Goal: Find specific page/section: Find specific page/section

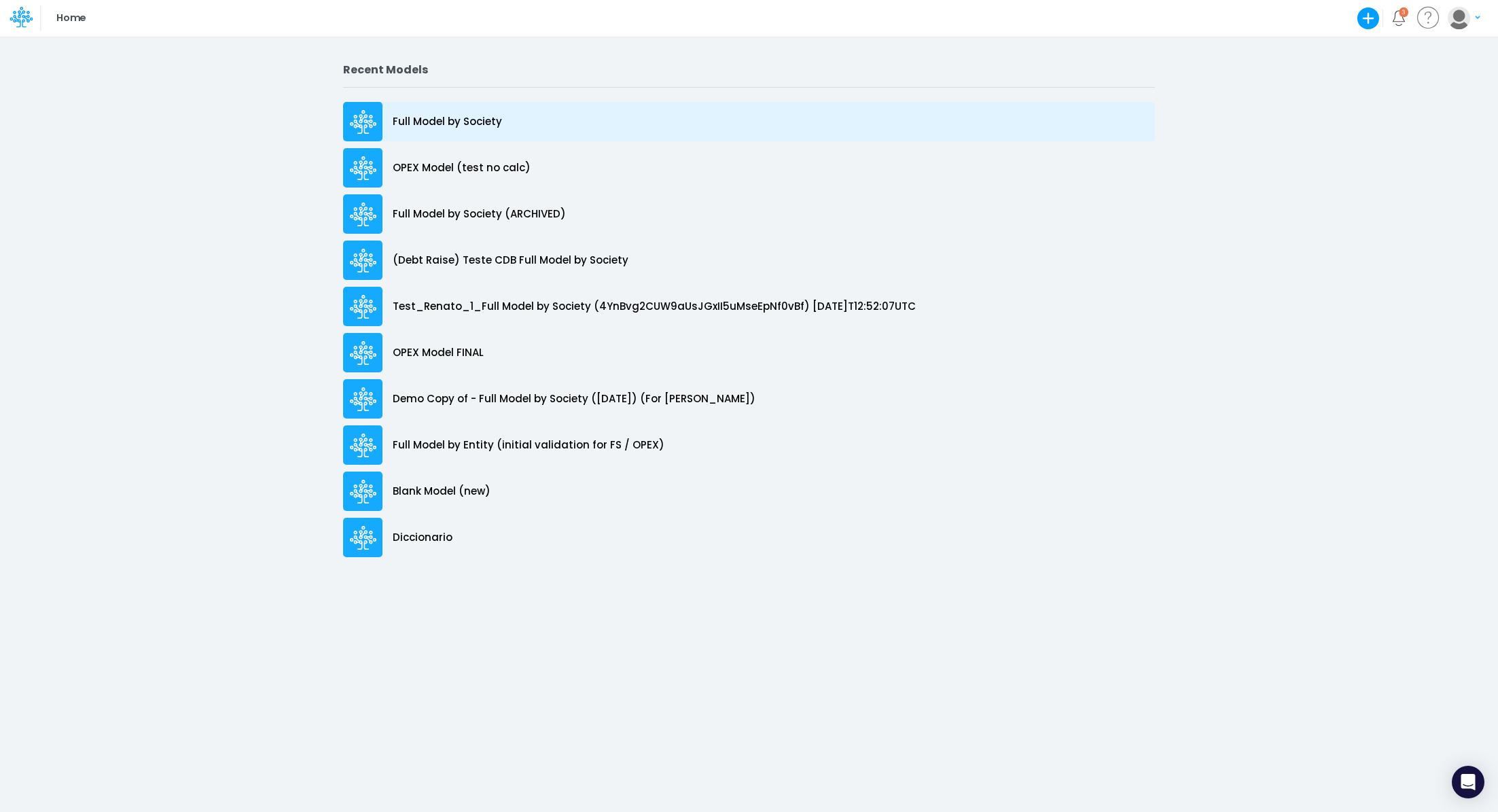
click at [435, 118] on p "Full Model by Society" at bounding box center [447, 122] width 110 height 16
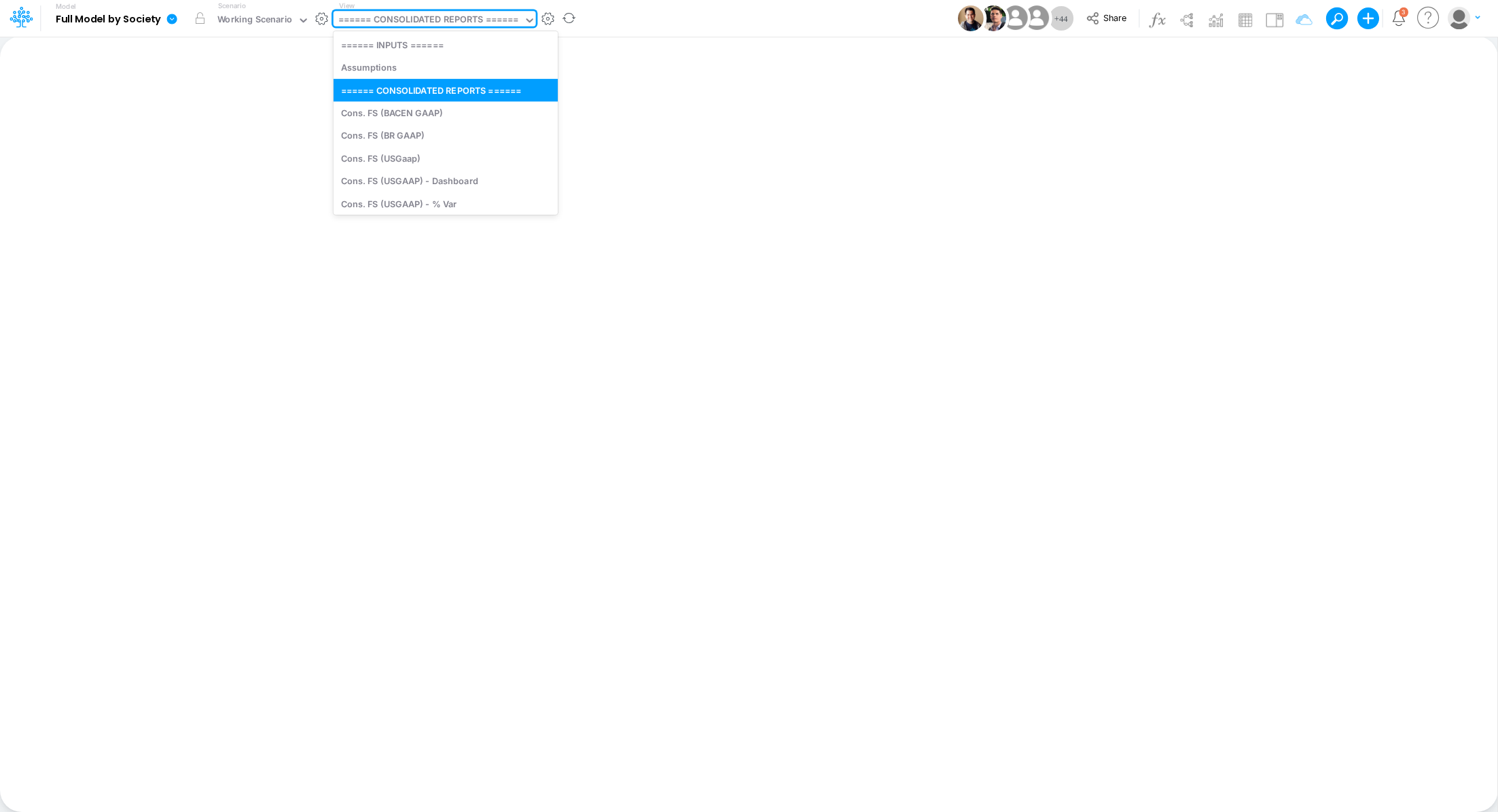
click at [472, 21] on div "====== CONSOLIDATED REPORTS ======" at bounding box center [429, 21] width 181 height 16
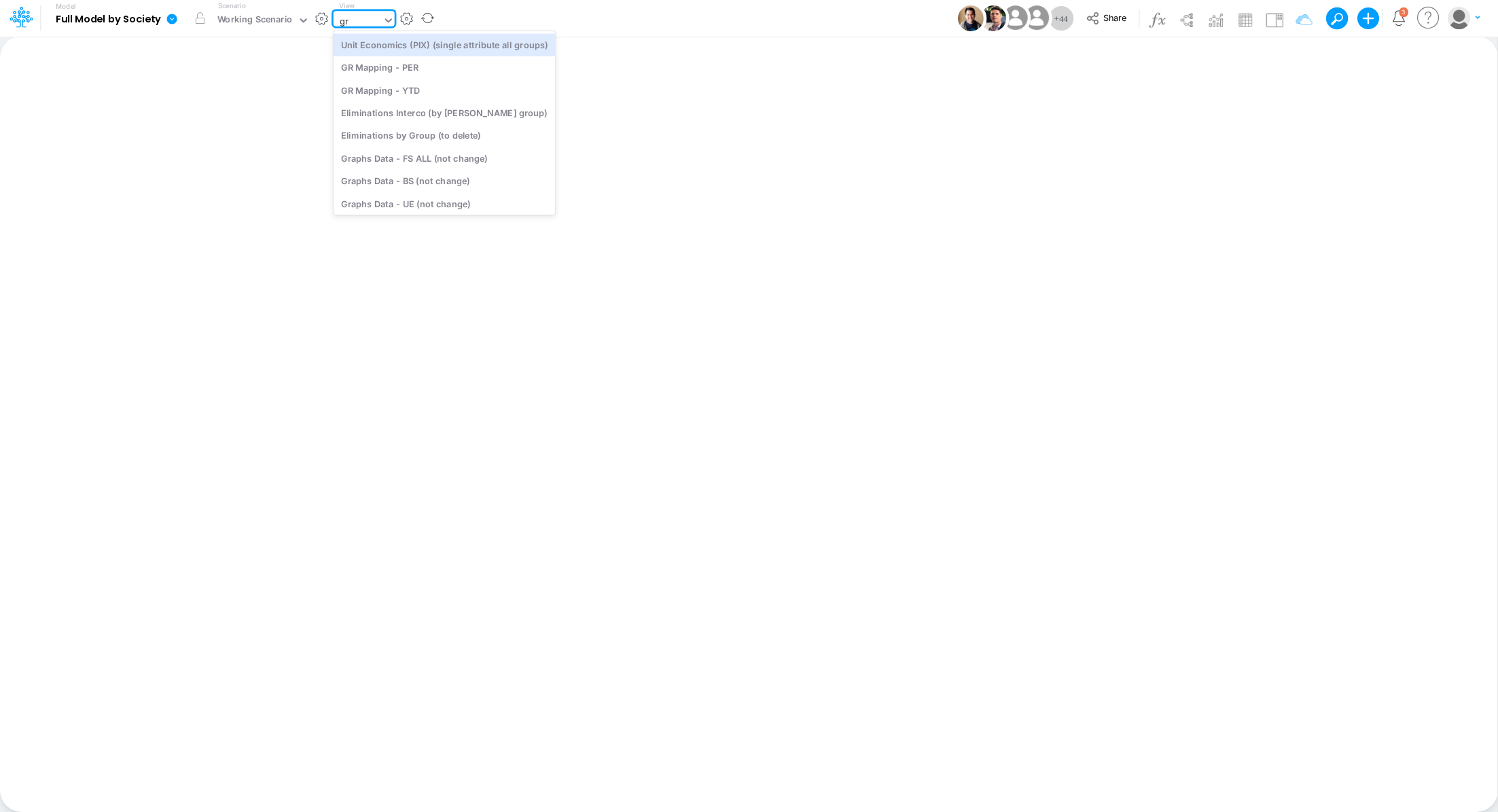
type input "gra"
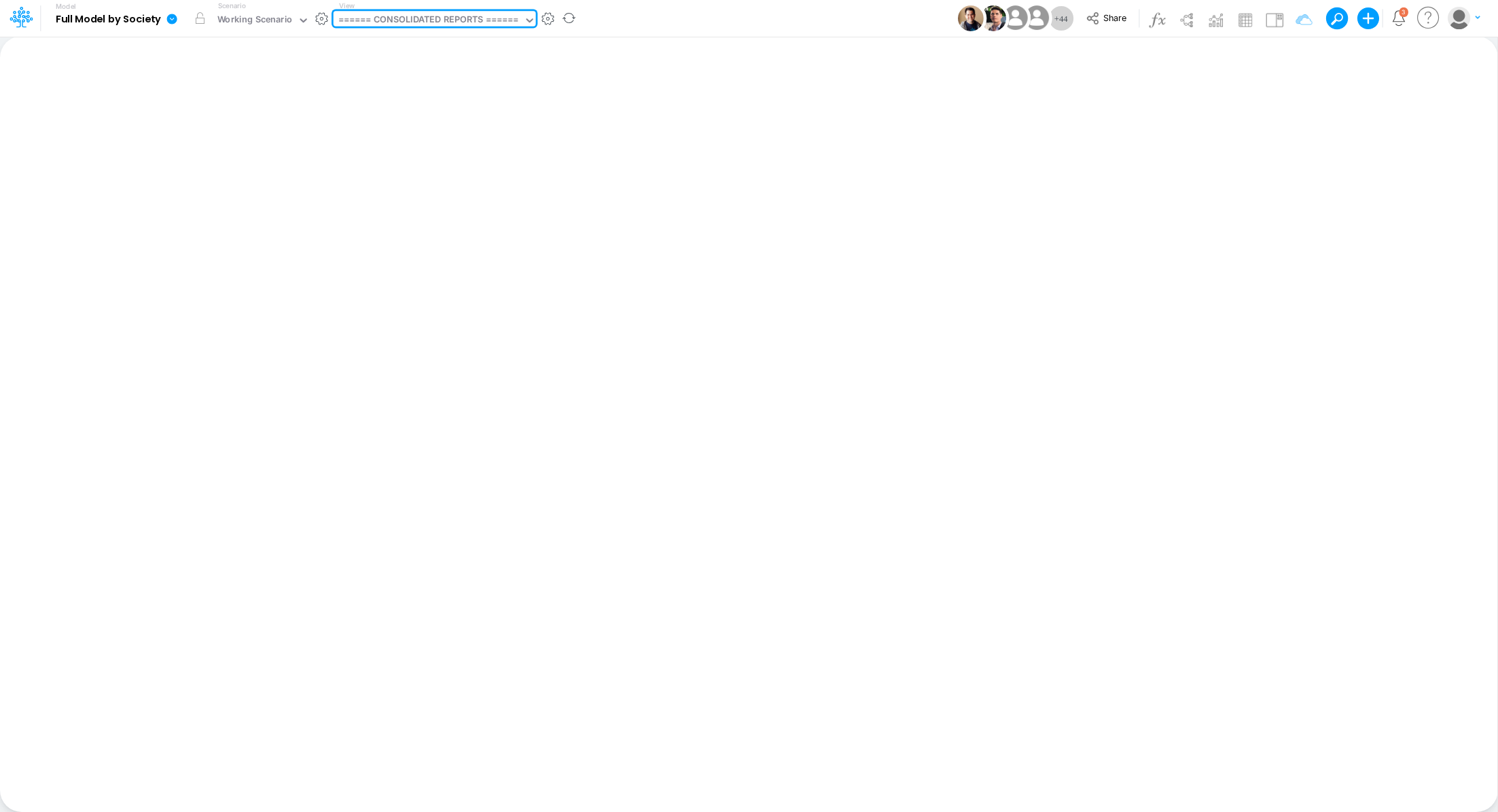
click at [172, 22] on icon at bounding box center [172, 19] width 10 height 10
click at [242, 137] on button "View model info" at bounding box center [240, 141] width 146 height 22
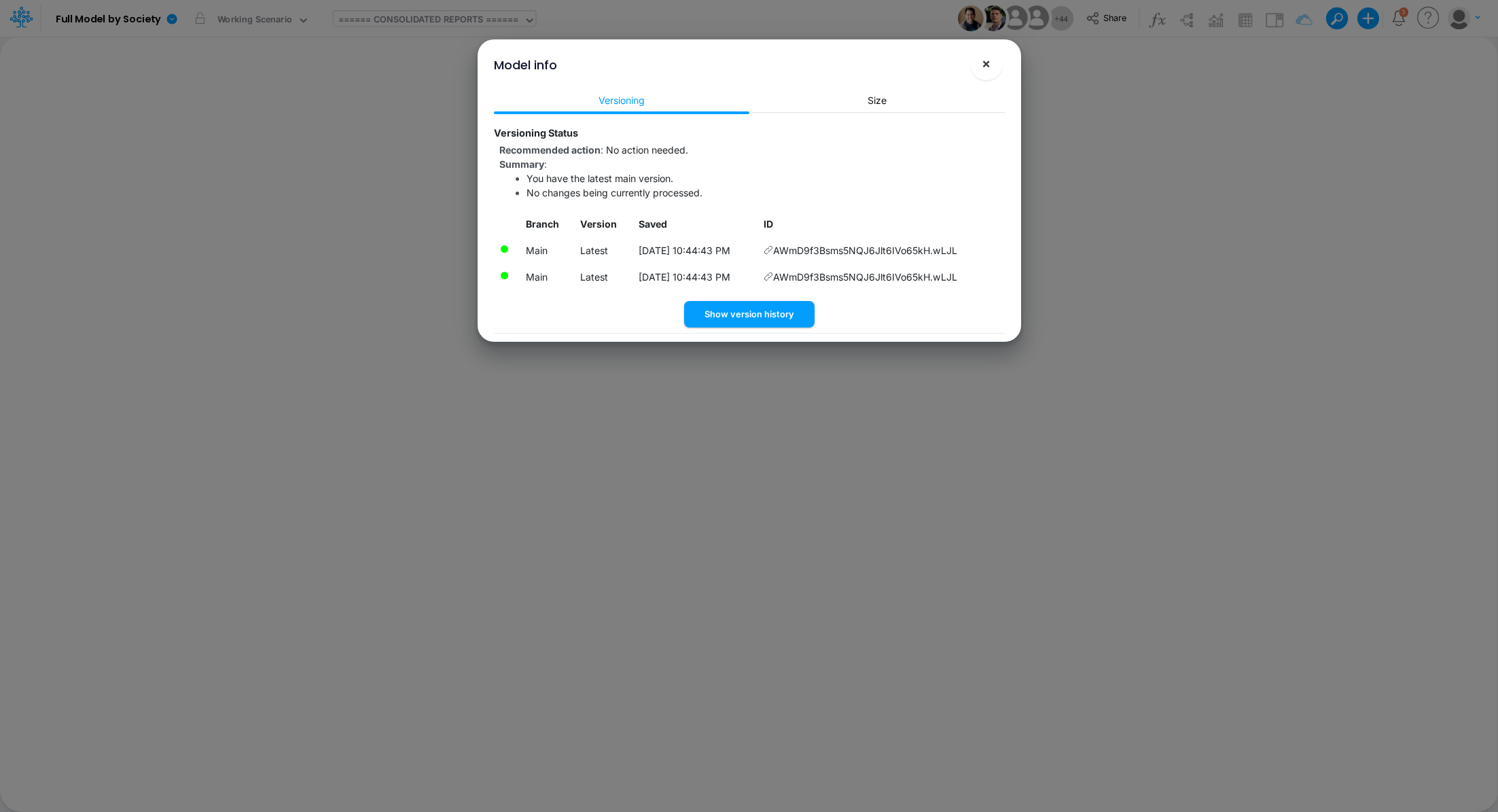
click at [984, 68] on span "×" at bounding box center [985, 63] width 9 height 17
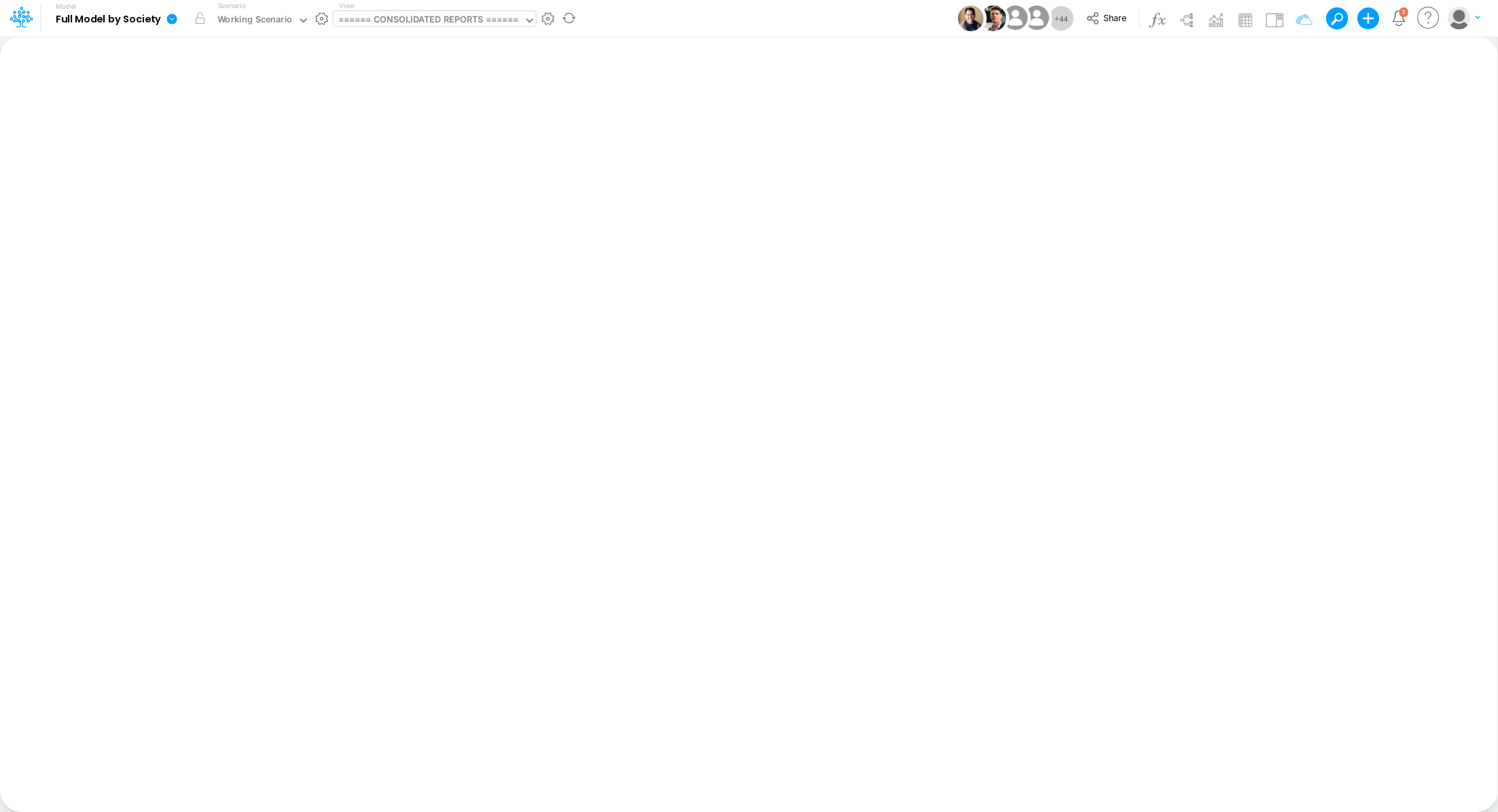
click at [176, 20] on icon at bounding box center [172, 19] width 10 height 10
click at [234, 137] on button "View model info" at bounding box center [240, 141] width 146 height 22
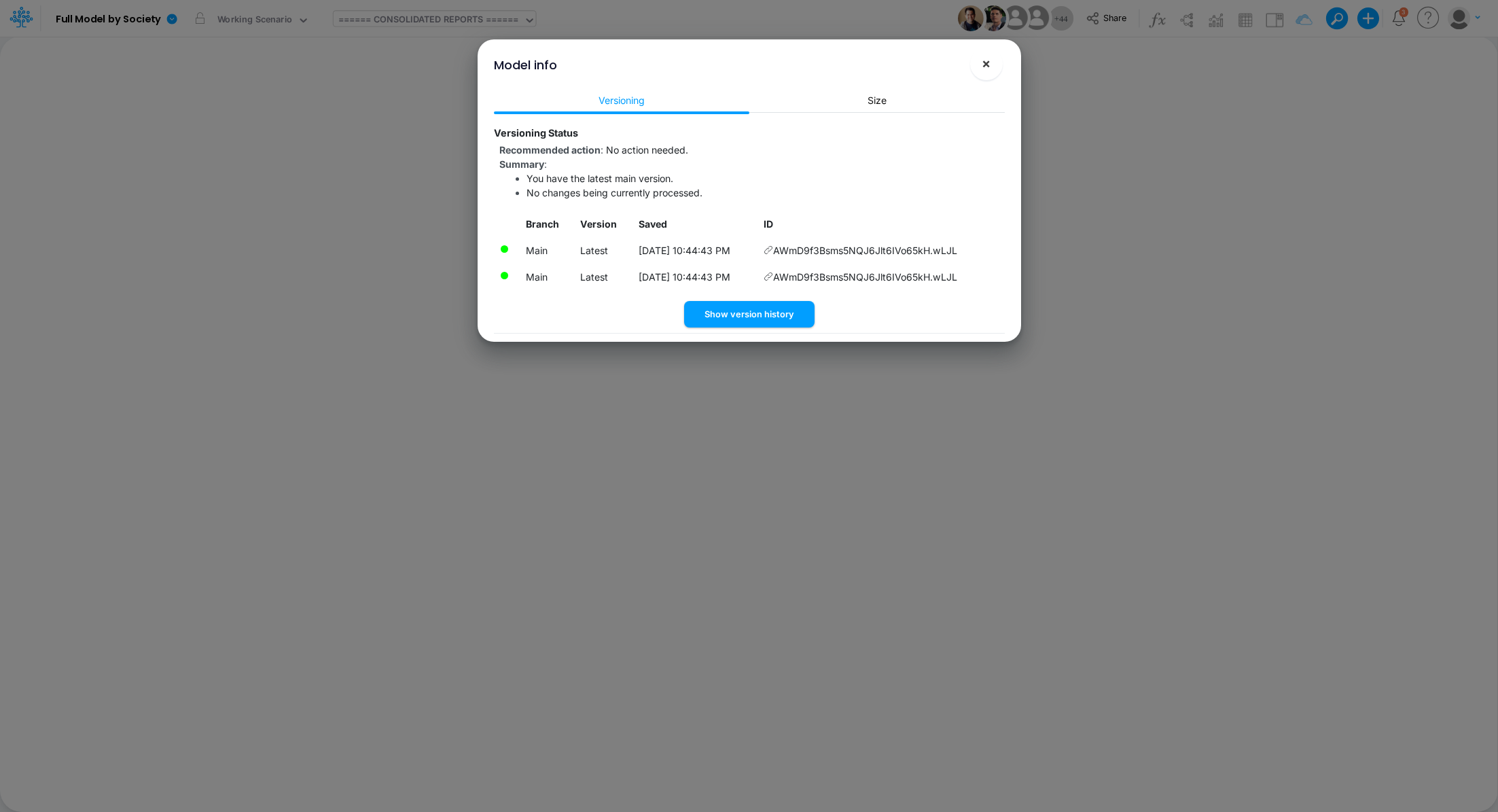
click at [989, 66] on span "×" at bounding box center [985, 63] width 9 height 17
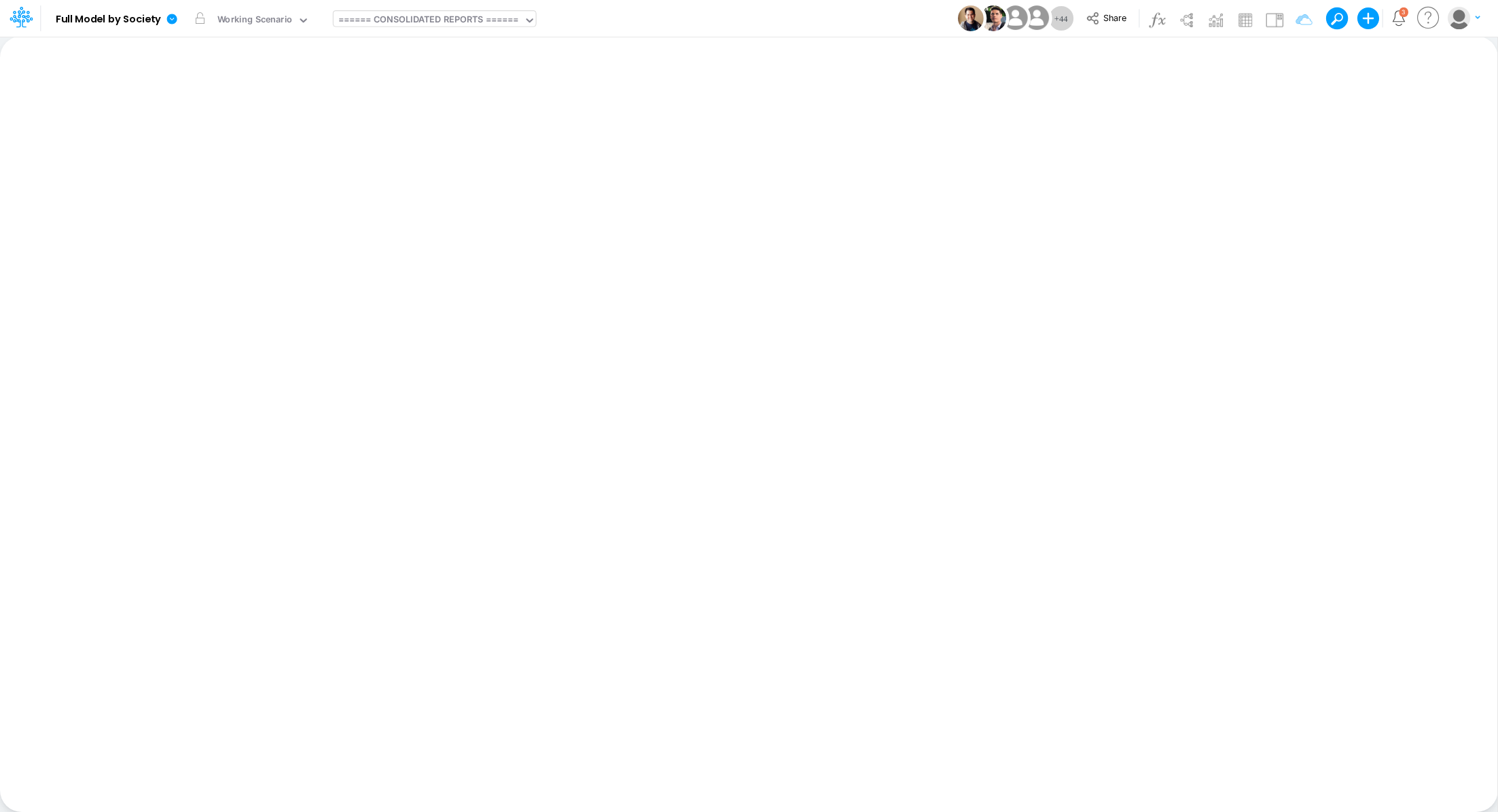
click at [401, 17] on div "====== CONSOLIDATED REPORTS ======" at bounding box center [429, 21] width 181 height 16
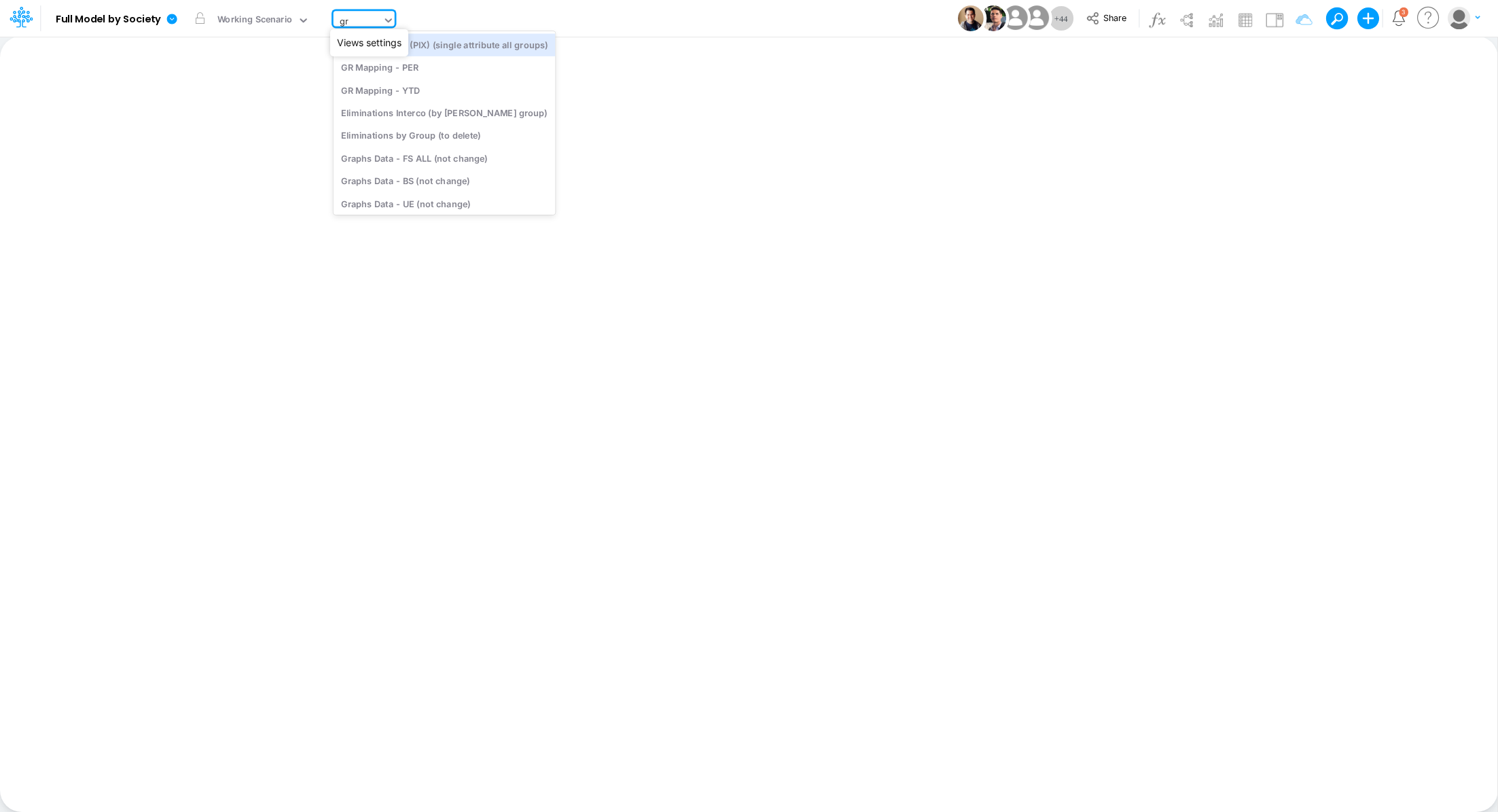
type input "gra"
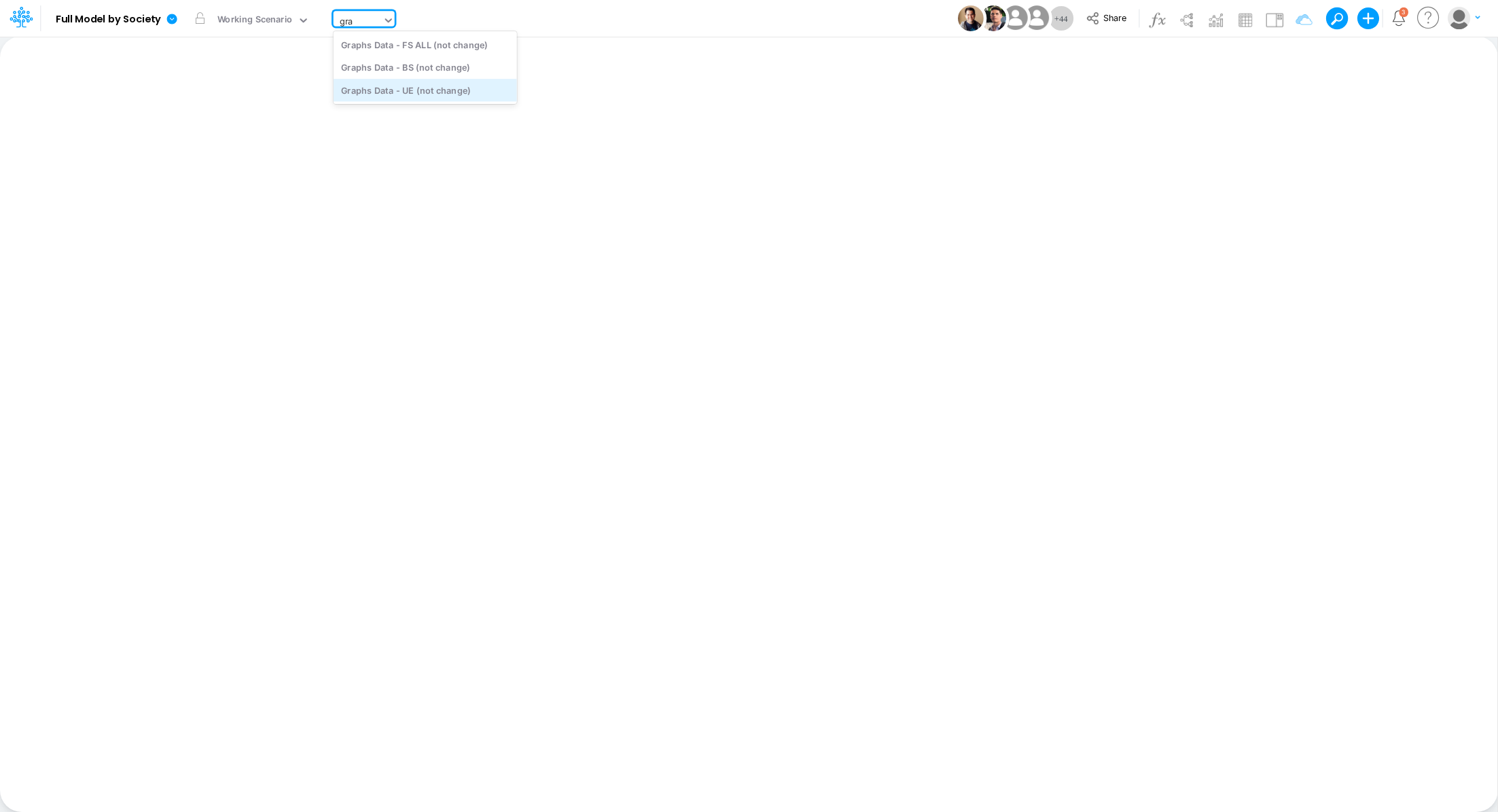
click at [472, 90] on div "Graphs Data - UE (not change)" at bounding box center [425, 90] width 183 height 23
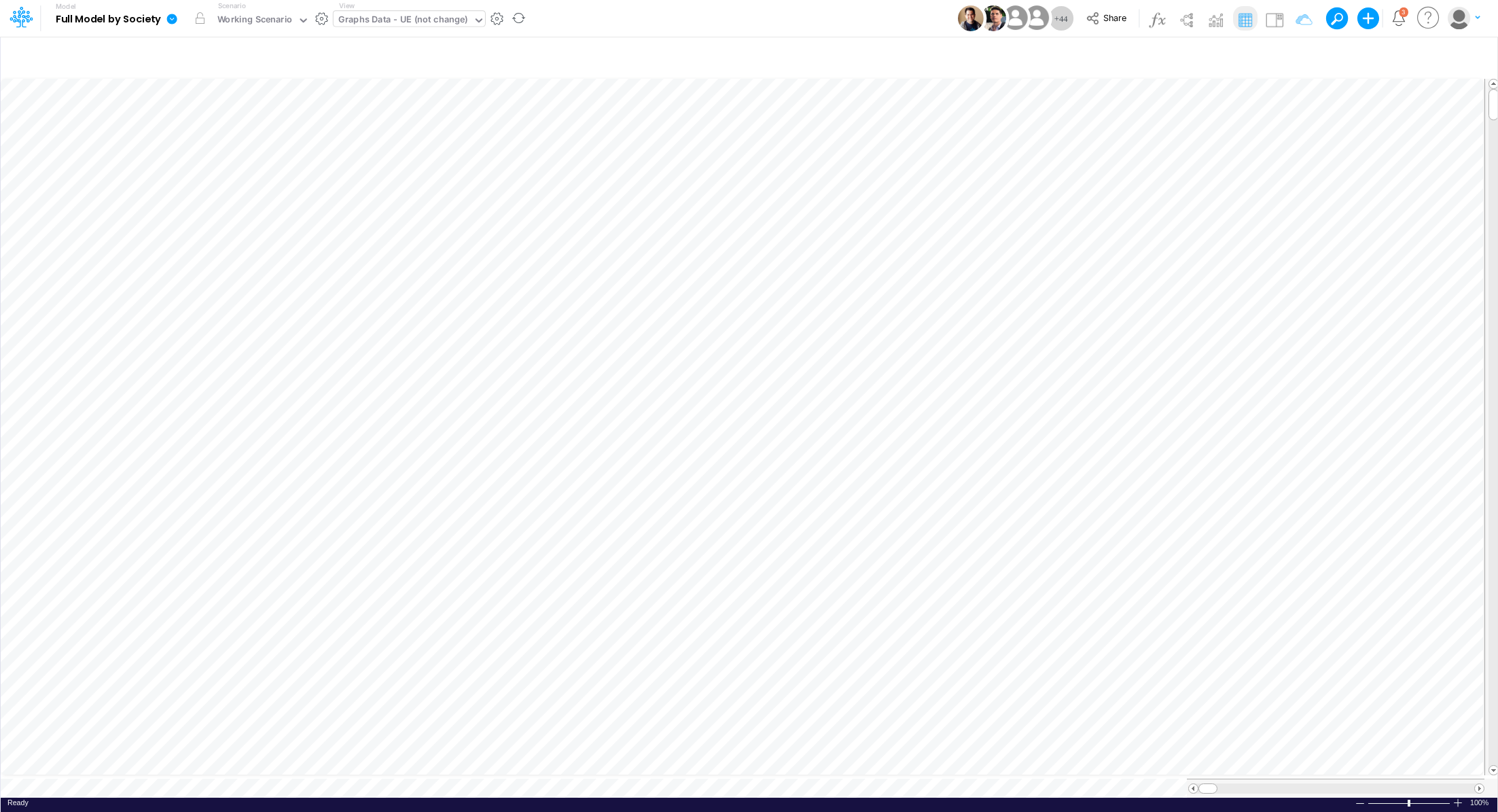
click at [171, 19] on icon at bounding box center [172, 19] width 10 height 10
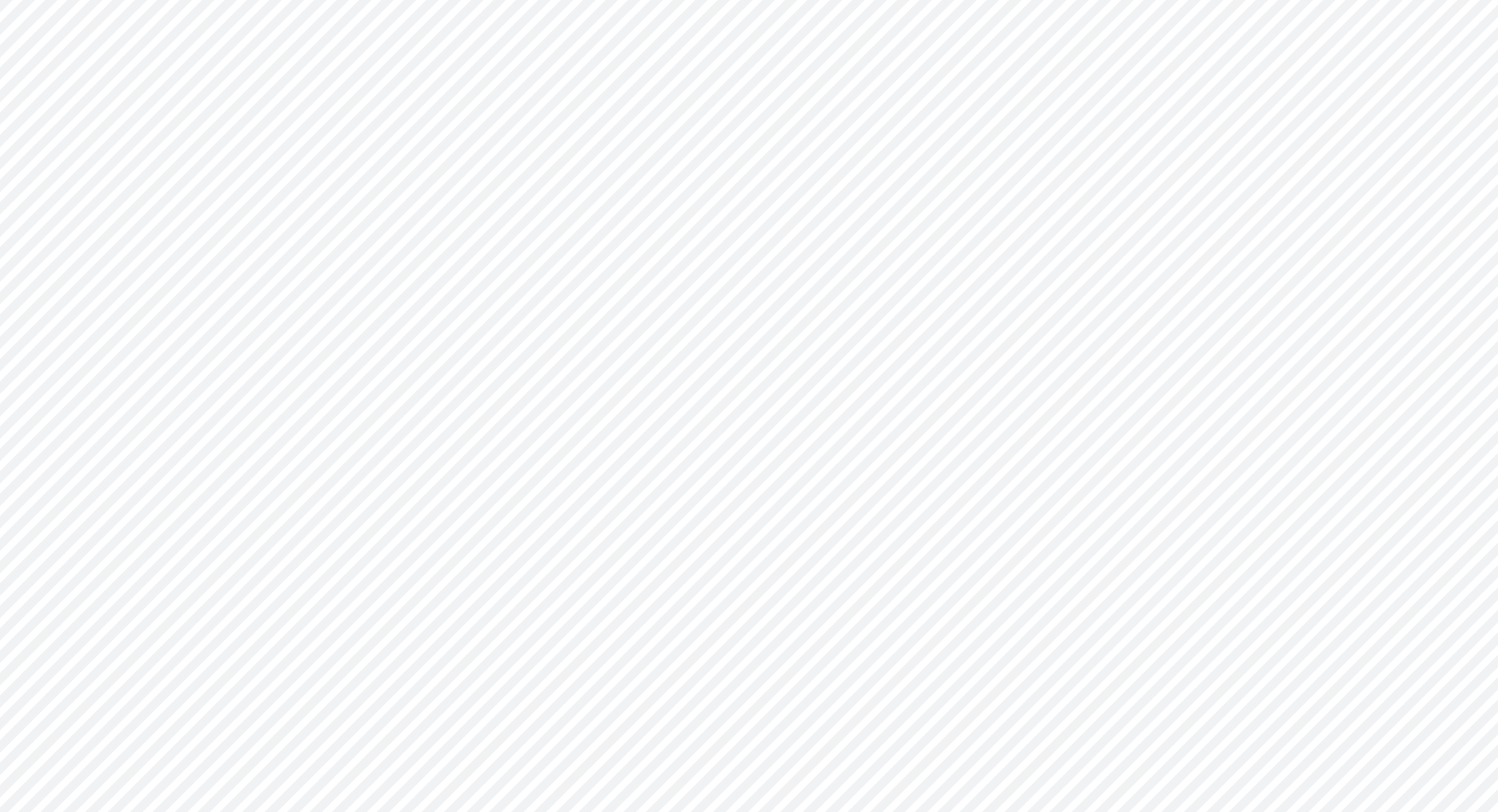
type input "Consolidated FS - USGAAP"
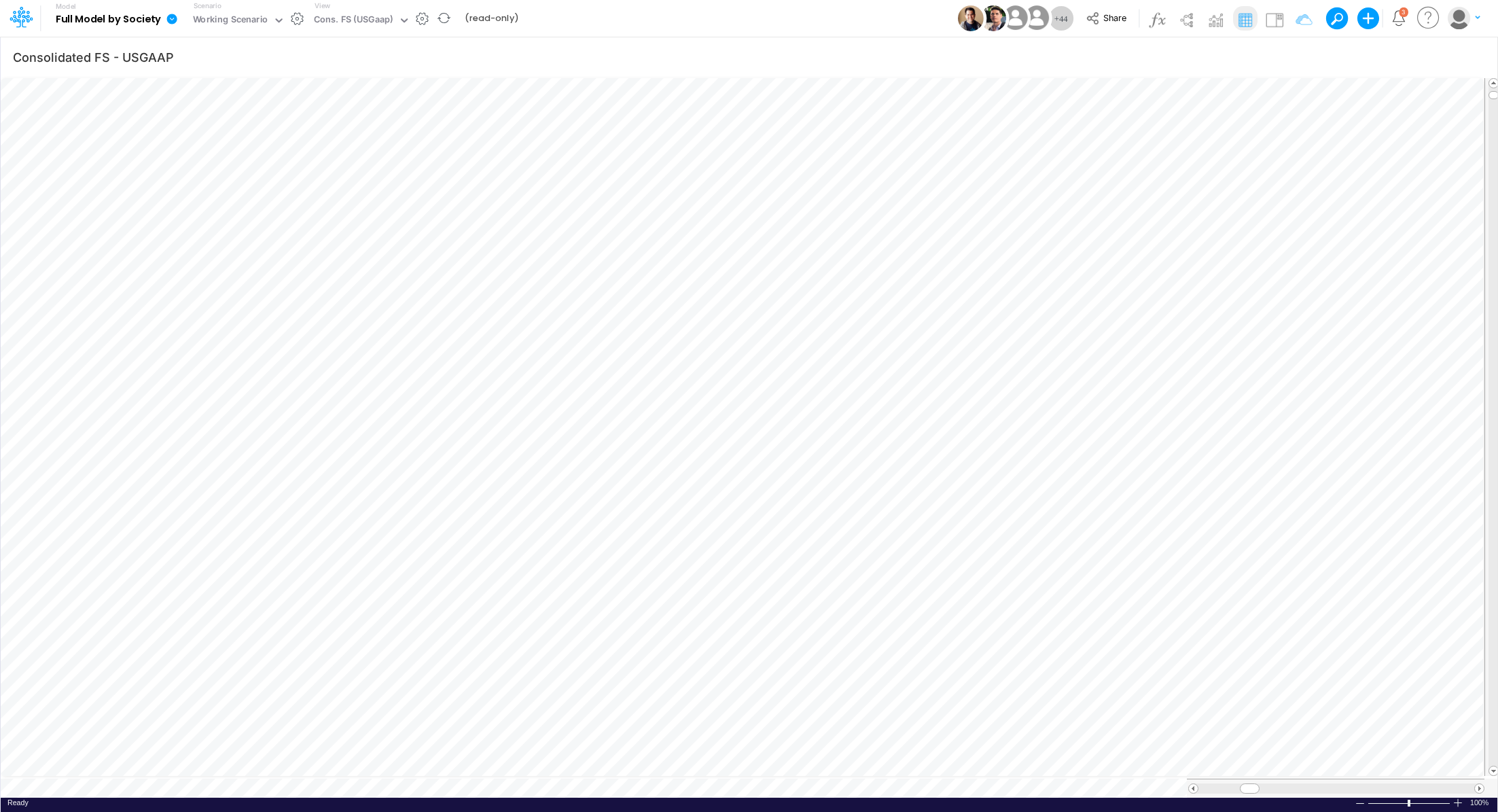
click at [174, 20] on icon at bounding box center [172, 19] width 10 height 10
click at [259, 141] on button "View model info" at bounding box center [240, 141] width 146 height 22
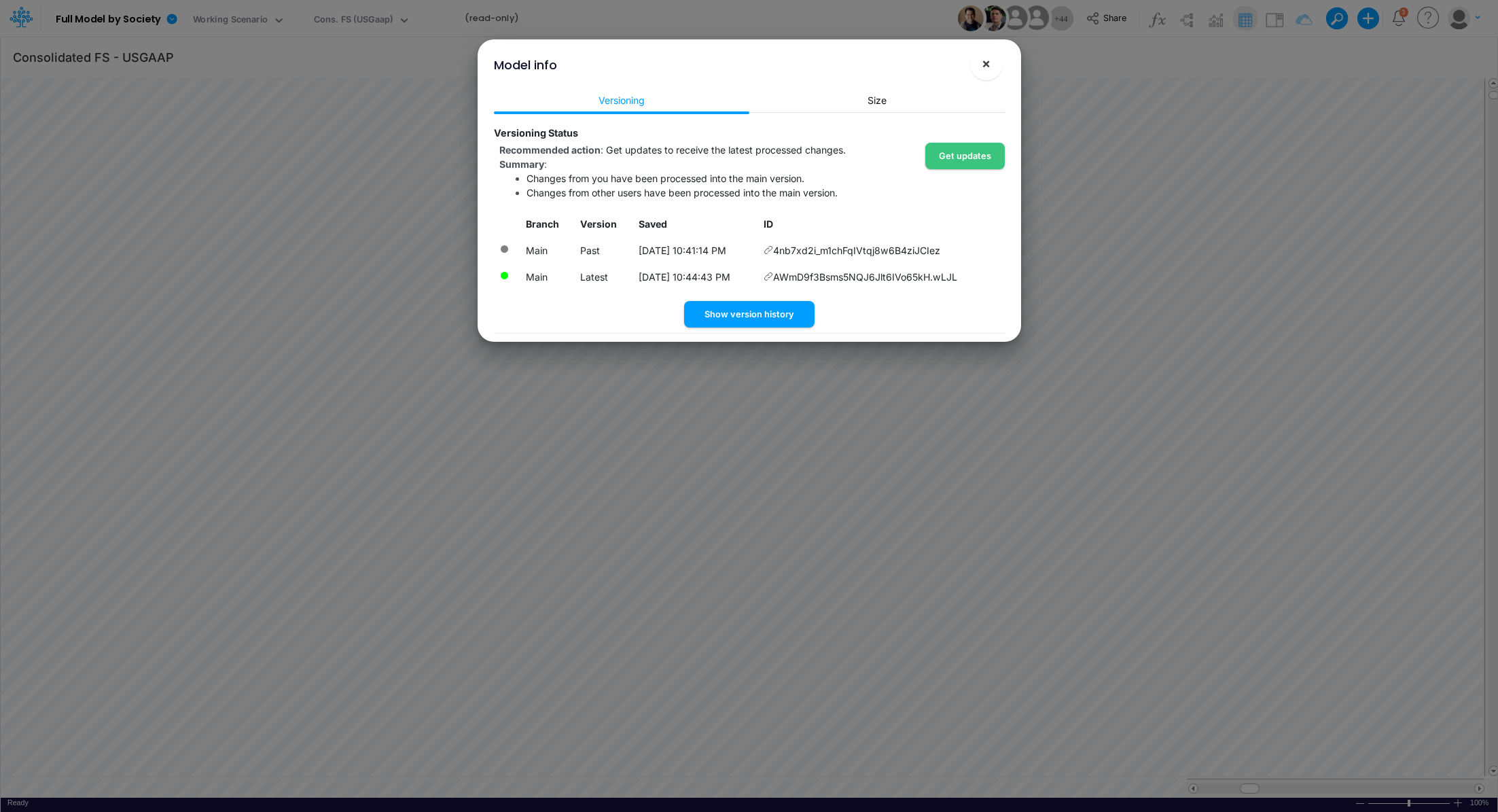
click at [993, 68] on button "×" at bounding box center [985, 64] width 32 height 32
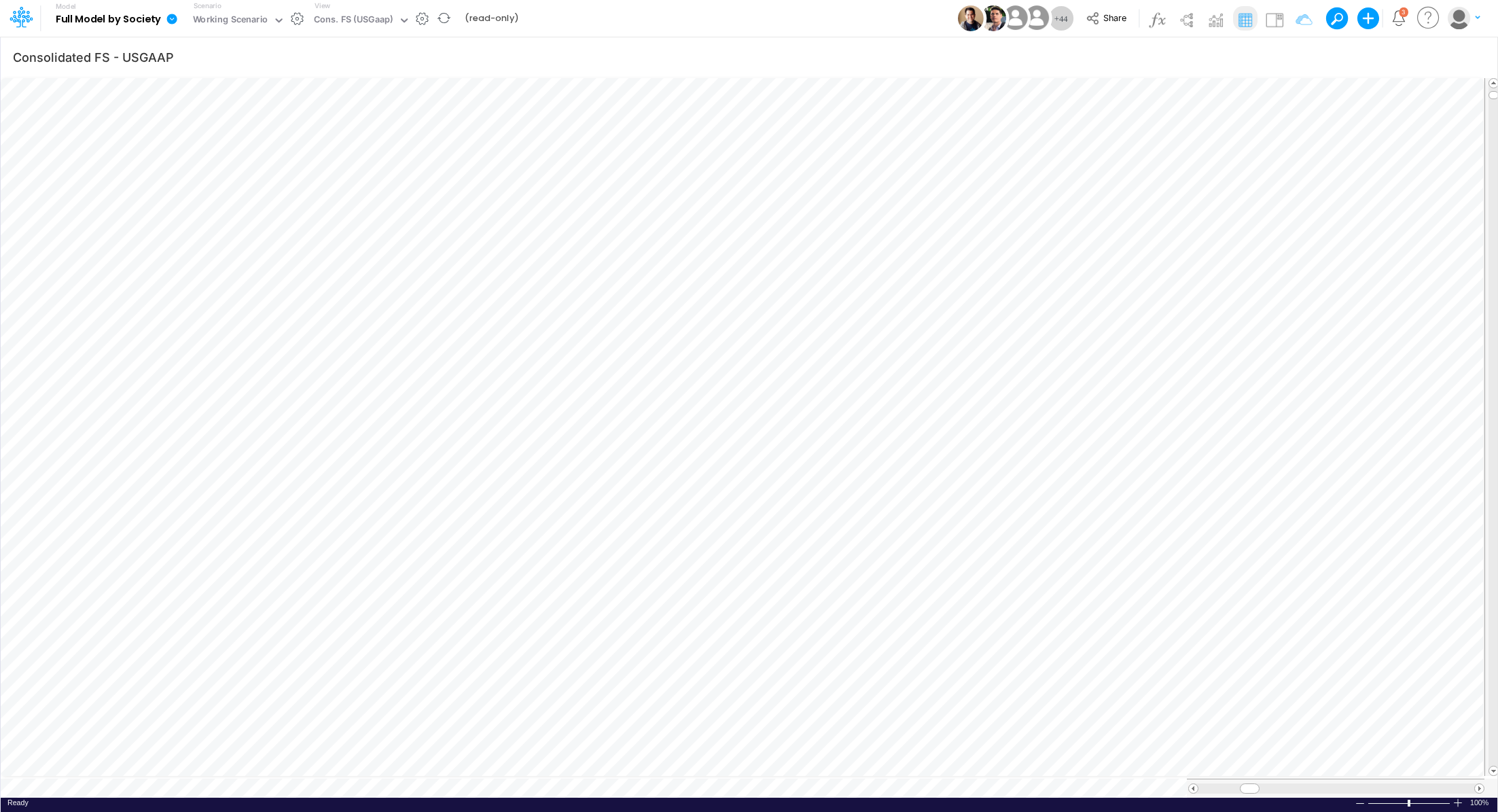
click at [172, 22] on icon at bounding box center [172, 19] width 10 height 10
click at [242, 145] on button "View model info" at bounding box center [240, 141] width 146 height 22
